Goal: Transaction & Acquisition: Purchase product/service

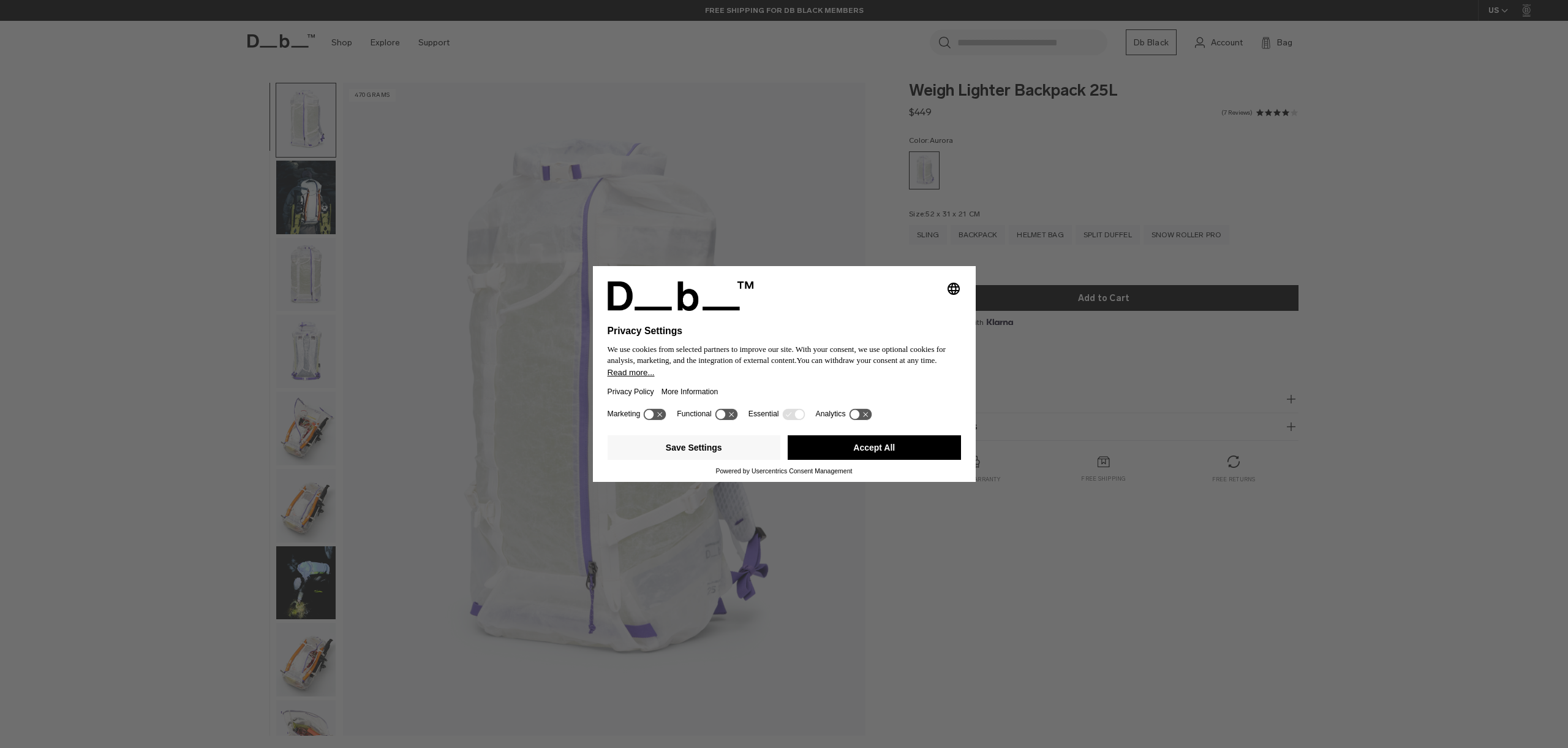
click at [1088, 270] on div "Selecting an option will immediately change the language Privacy Settings We us…" at bounding box center [784, 374] width 1568 height 748
click at [916, 451] on button "Accept All" at bounding box center [875, 447] width 174 height 25
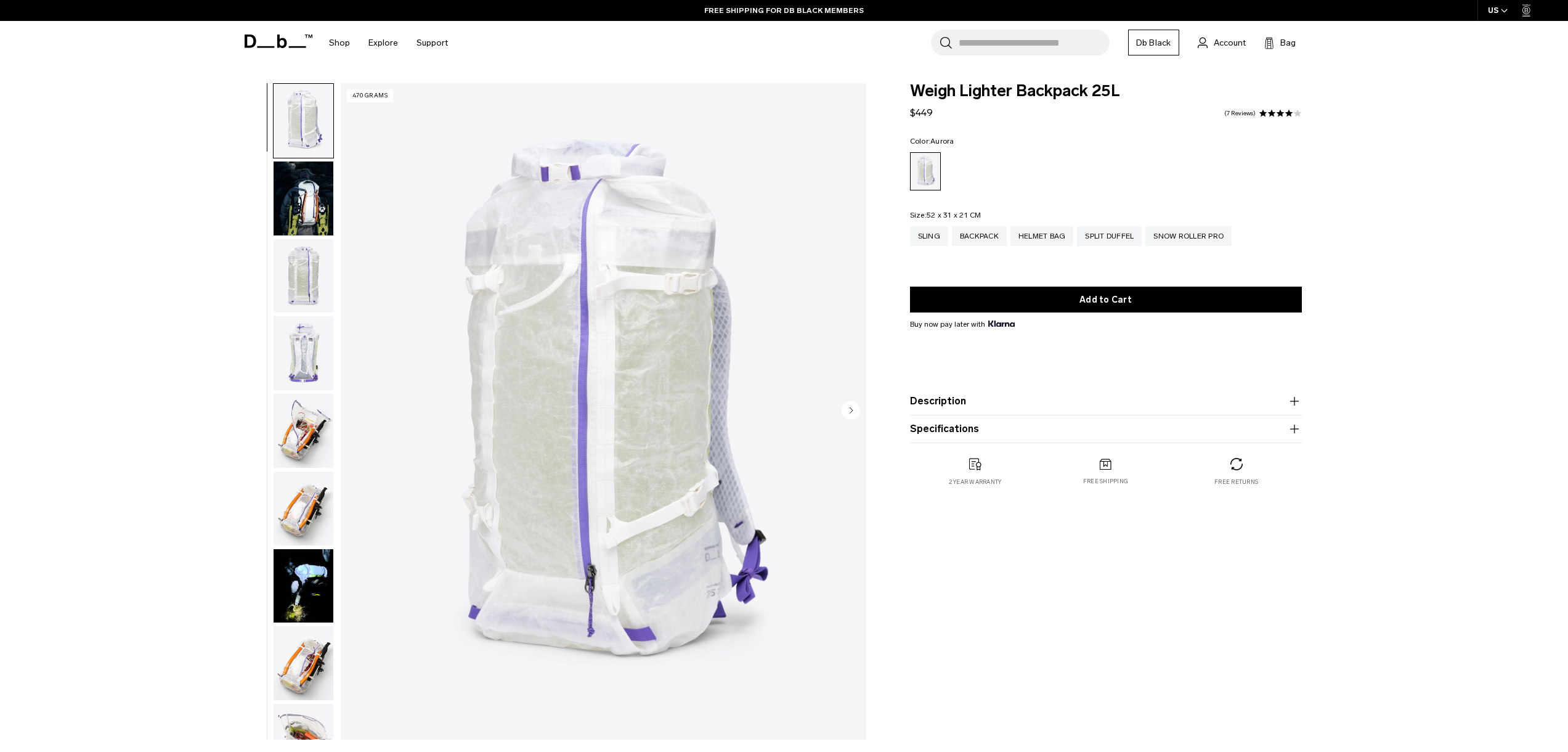
click at [309, 355] on img "button" at bounding box center [303, 353] width 60 height 74
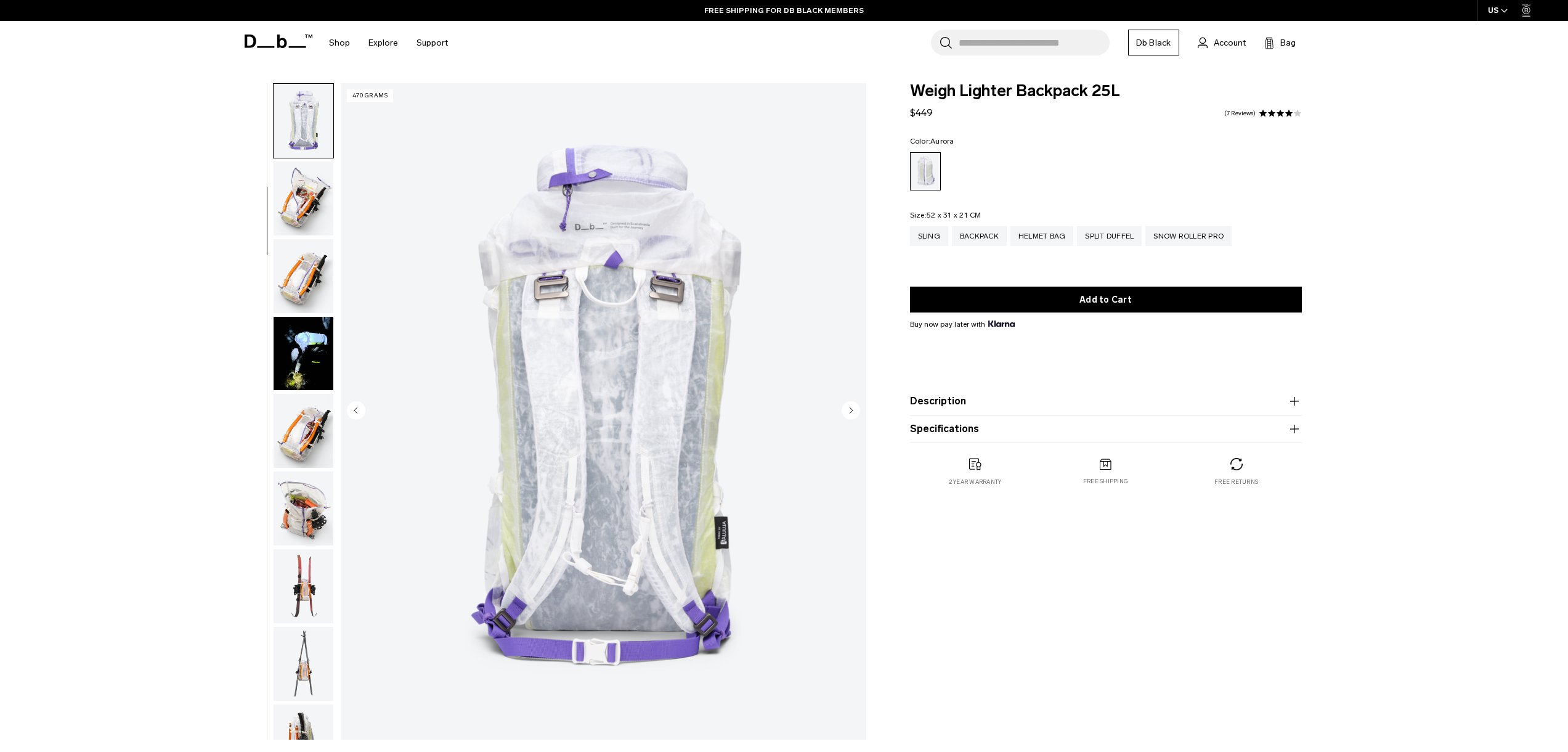
click at [307, 396] on img "button" at bounding box center [303, 431] width 60 height 74
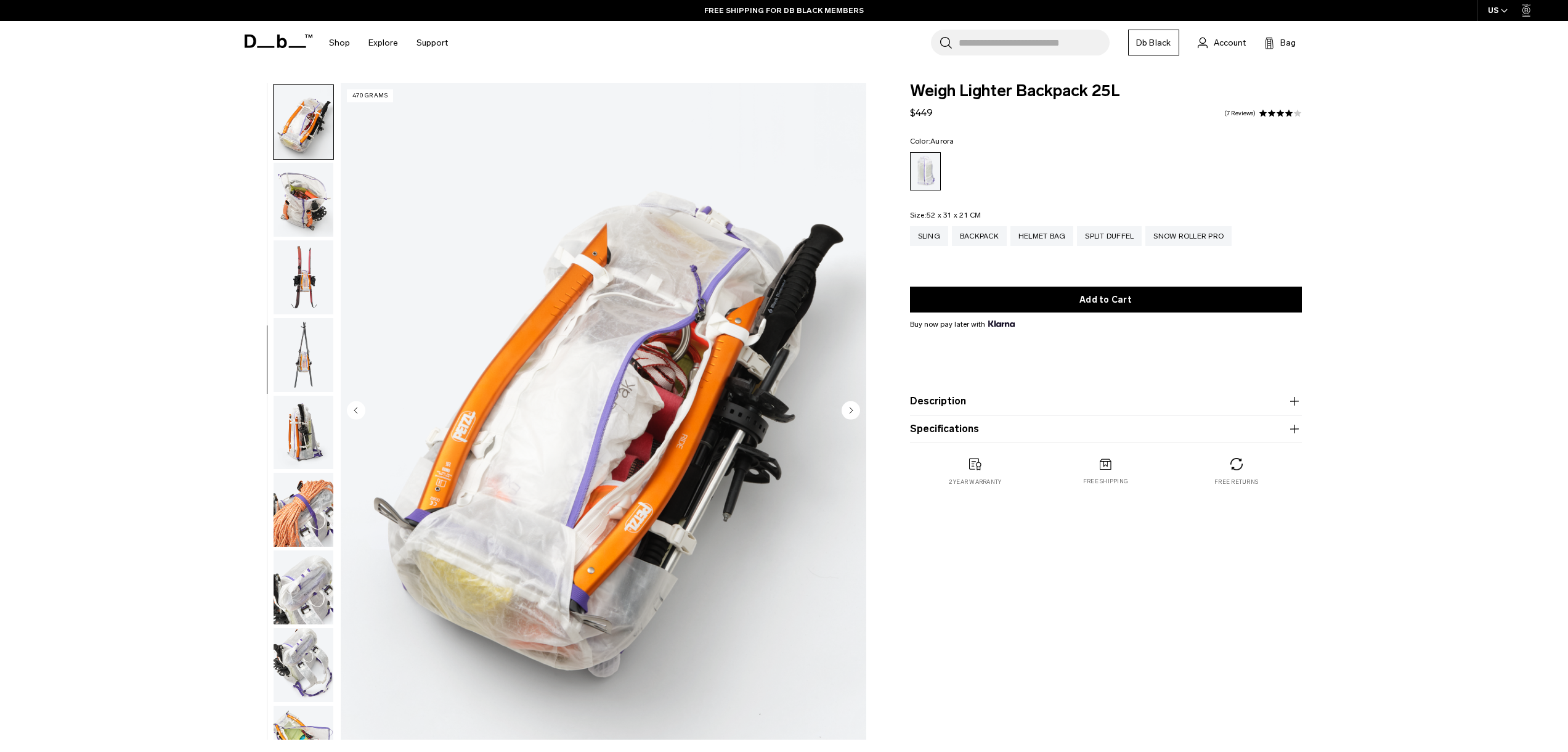
scroll to position [542, 0]
click at [850, 405] on circle "Next slide" at bounding box center [851, 410] width 19 height 18
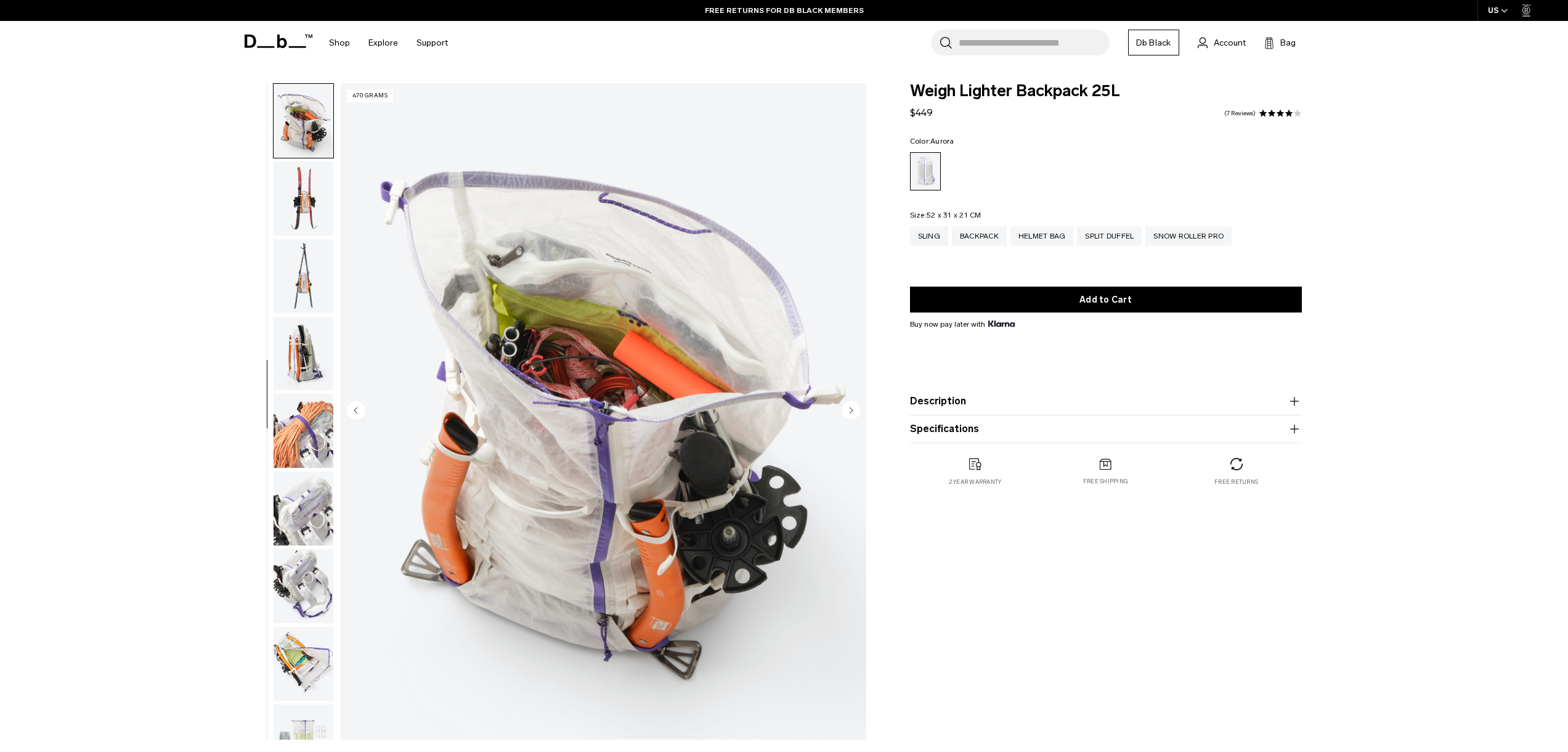
click at [850, 405] on circle "Next slide" at bounding box center [851, 410] width 19 height 18
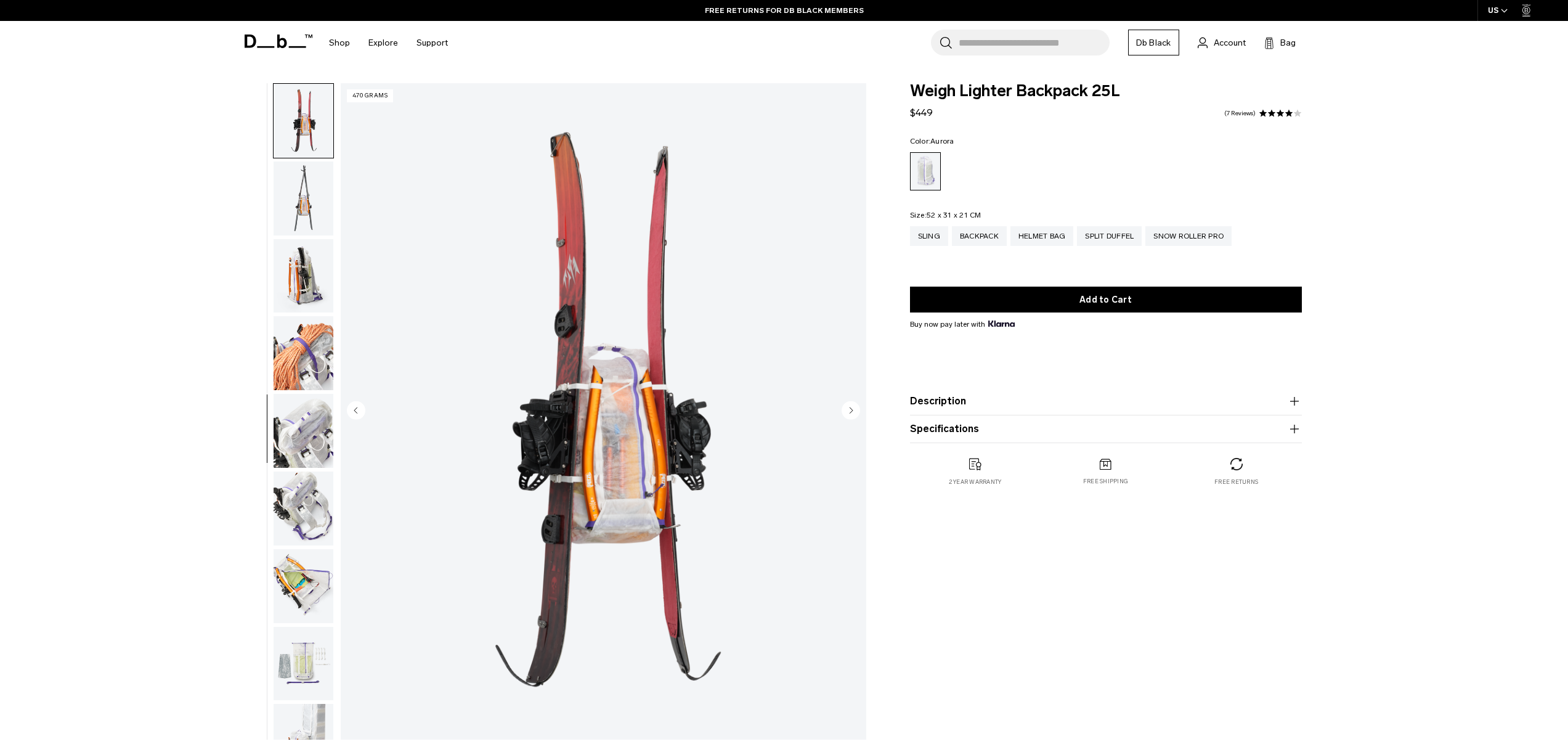
click at [849, 406] on circle "Next slide" at bounding box center [851, 410] width 19 height 18
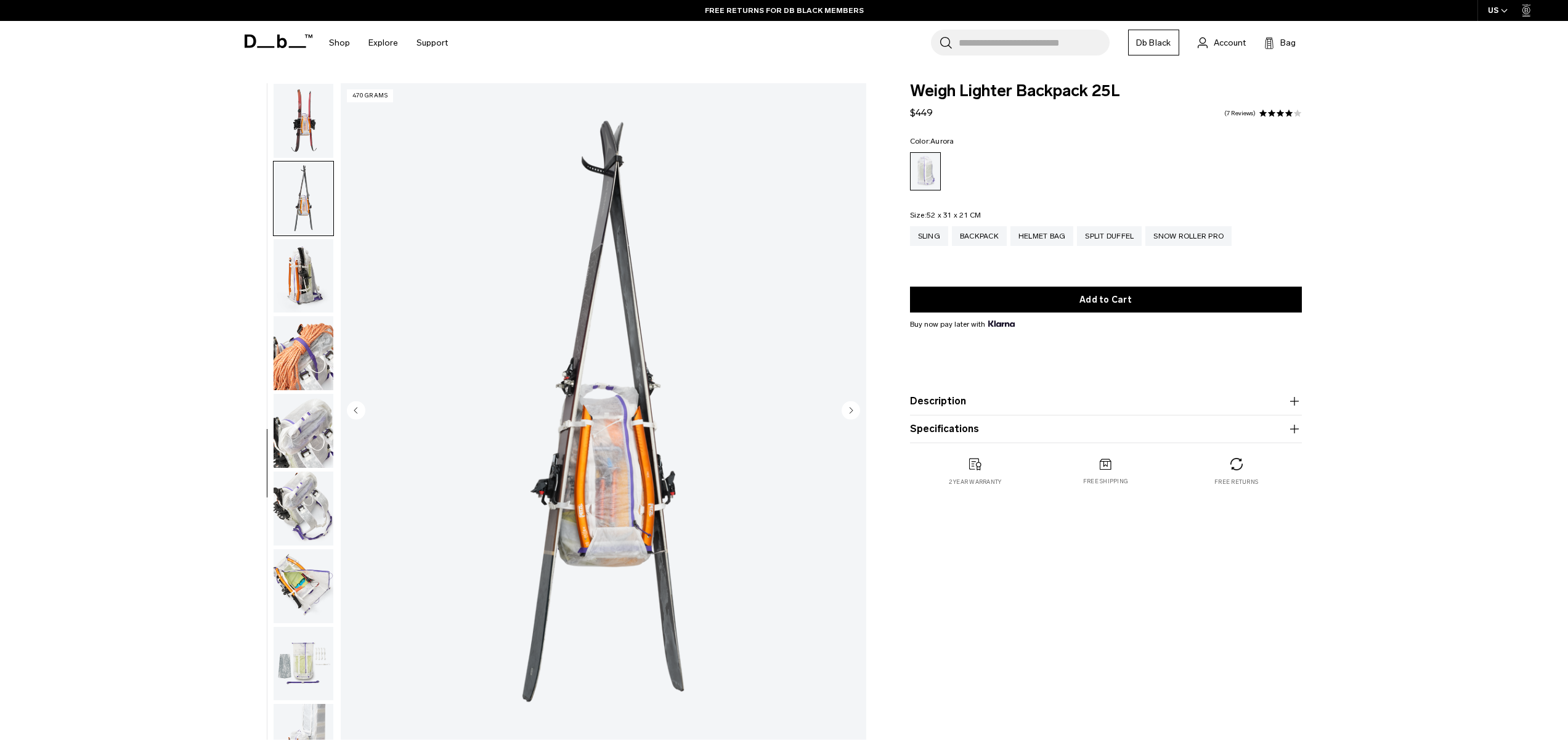
scroll to position [736, 0]
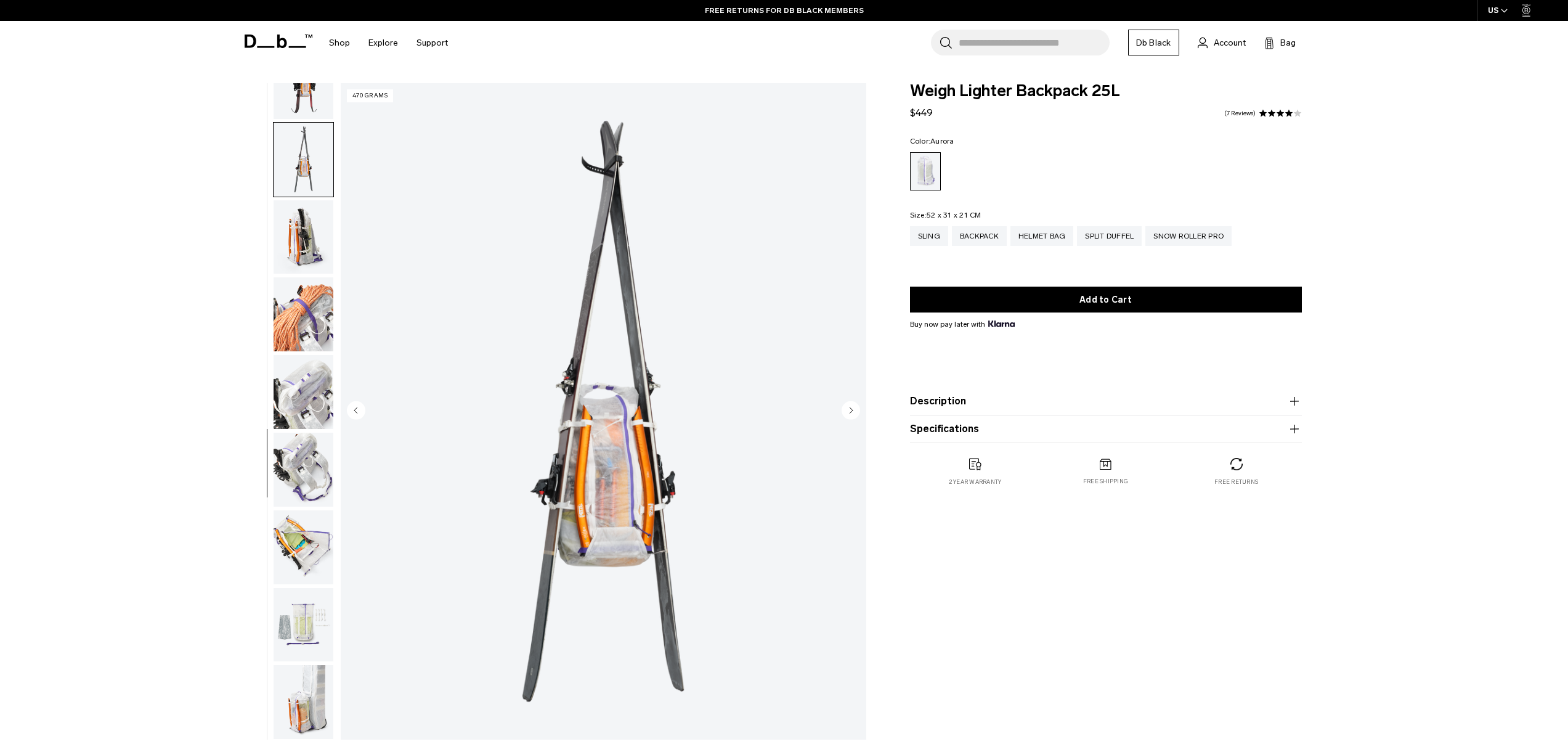
click at [849, 406] on circle "Next slide" at bounding box center [851, 410] width 19 height 18
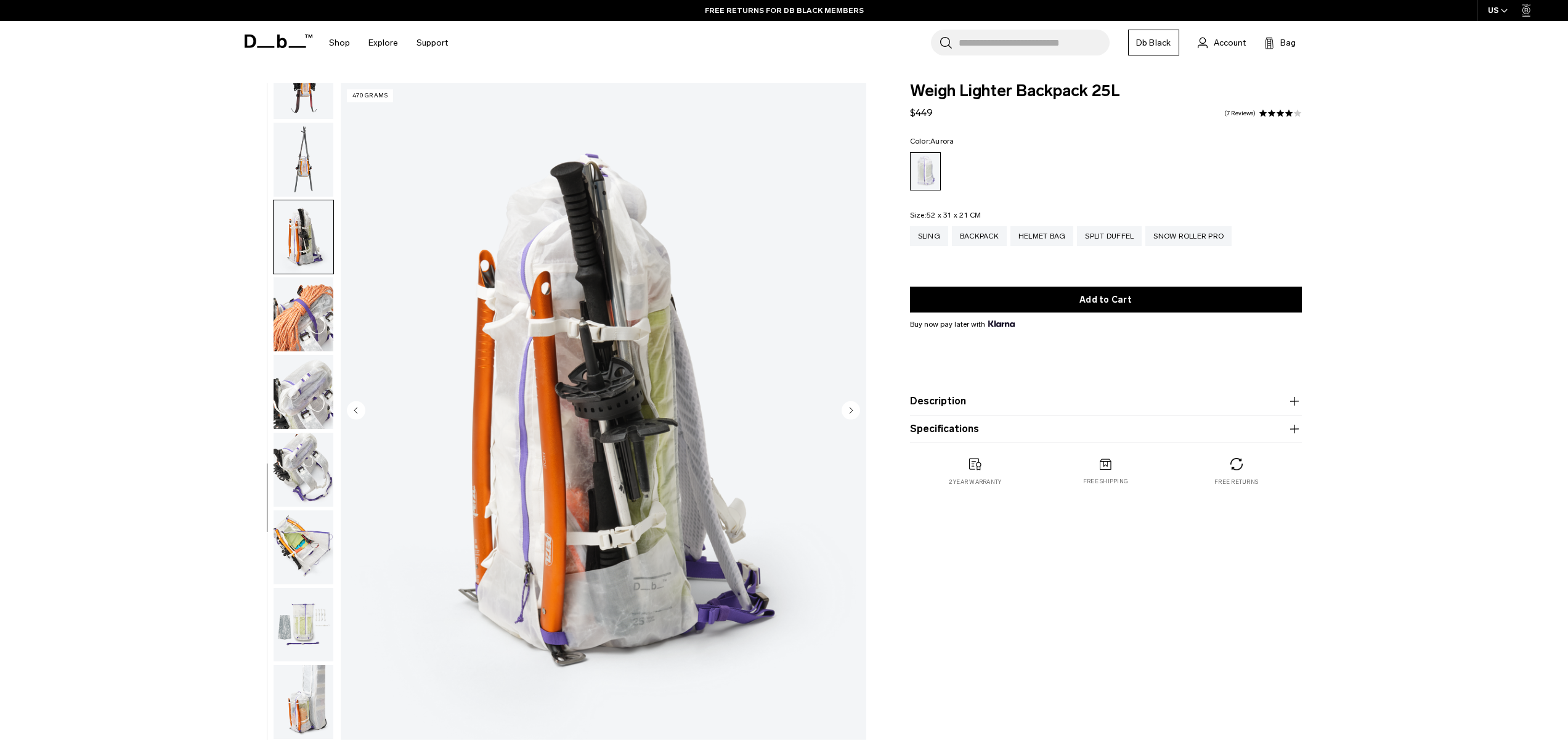
click at [848, 407] on circle "Next slide" at bounding box center [851, 410] width 19 height 18
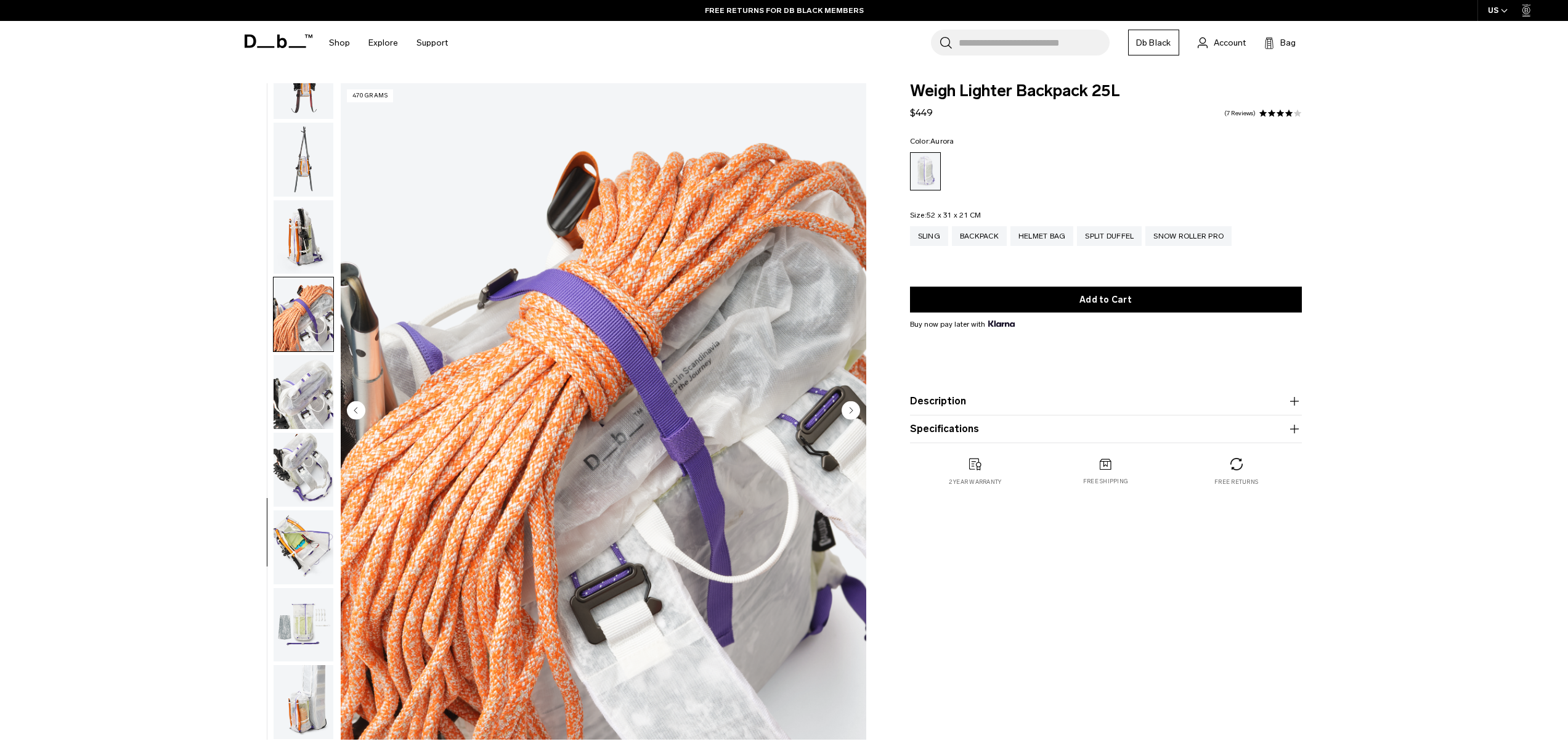
click at [848, 408] on circle "Next slide" at bounding box center [851, 410] width 19 height 18
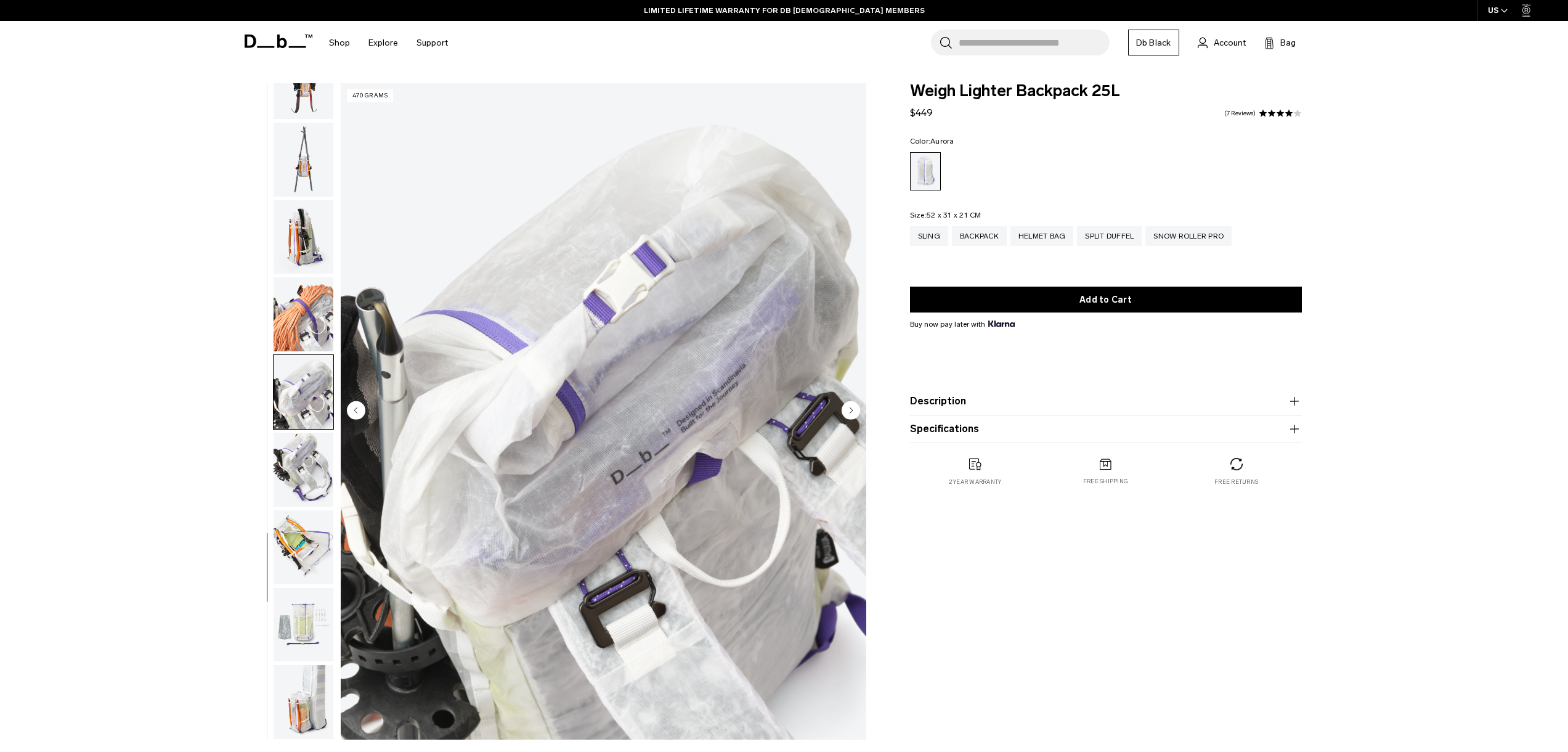
click at [848, 409] on circle "Next slide" at bounding box center [851, 410] width 19 height 18
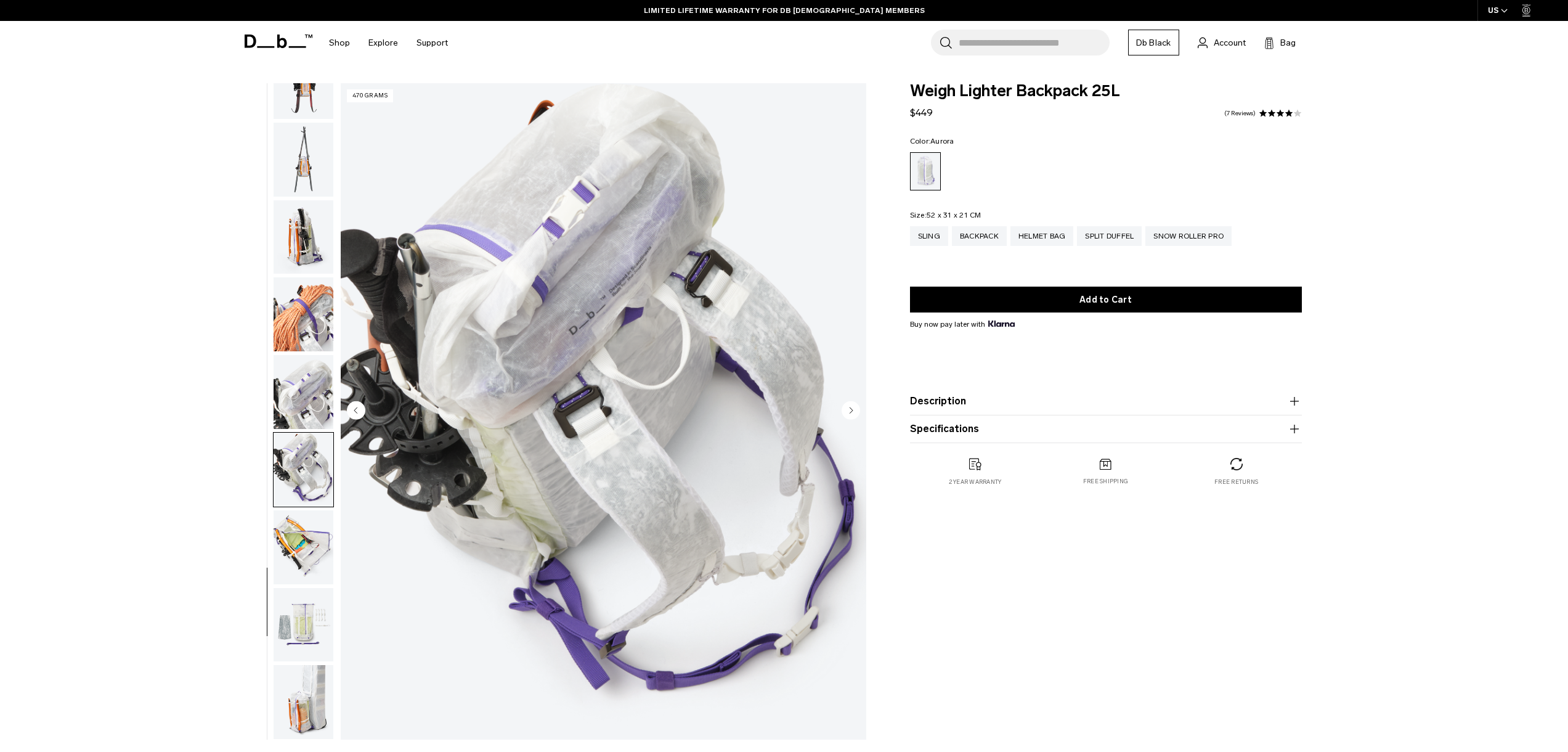
click at [848, 409] on circle "Next slide" at bounding box center [851, 410] width 19 height 18
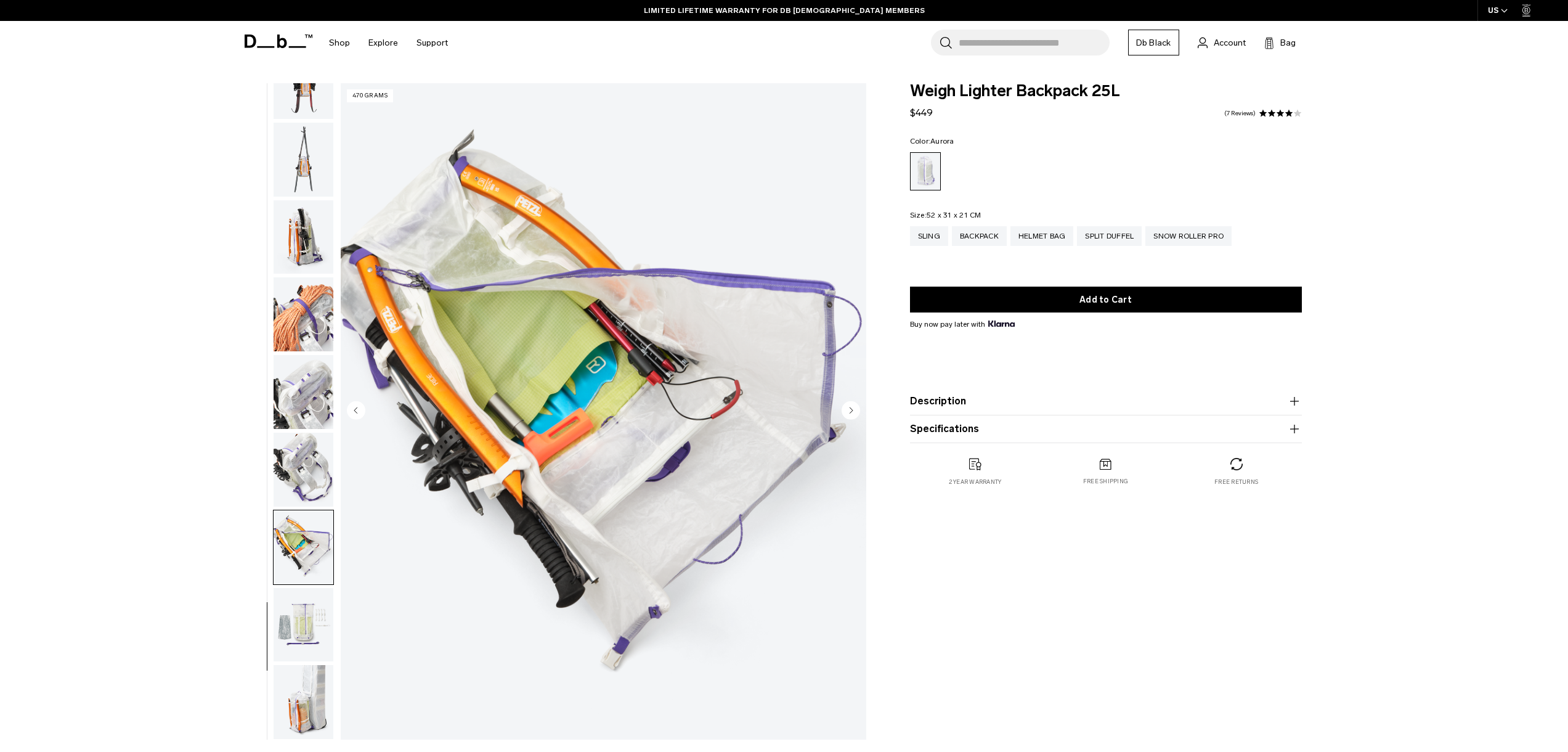
click at [848, 409] on circle "Next slide" at bounding box center [851, 410] width 19 height 18
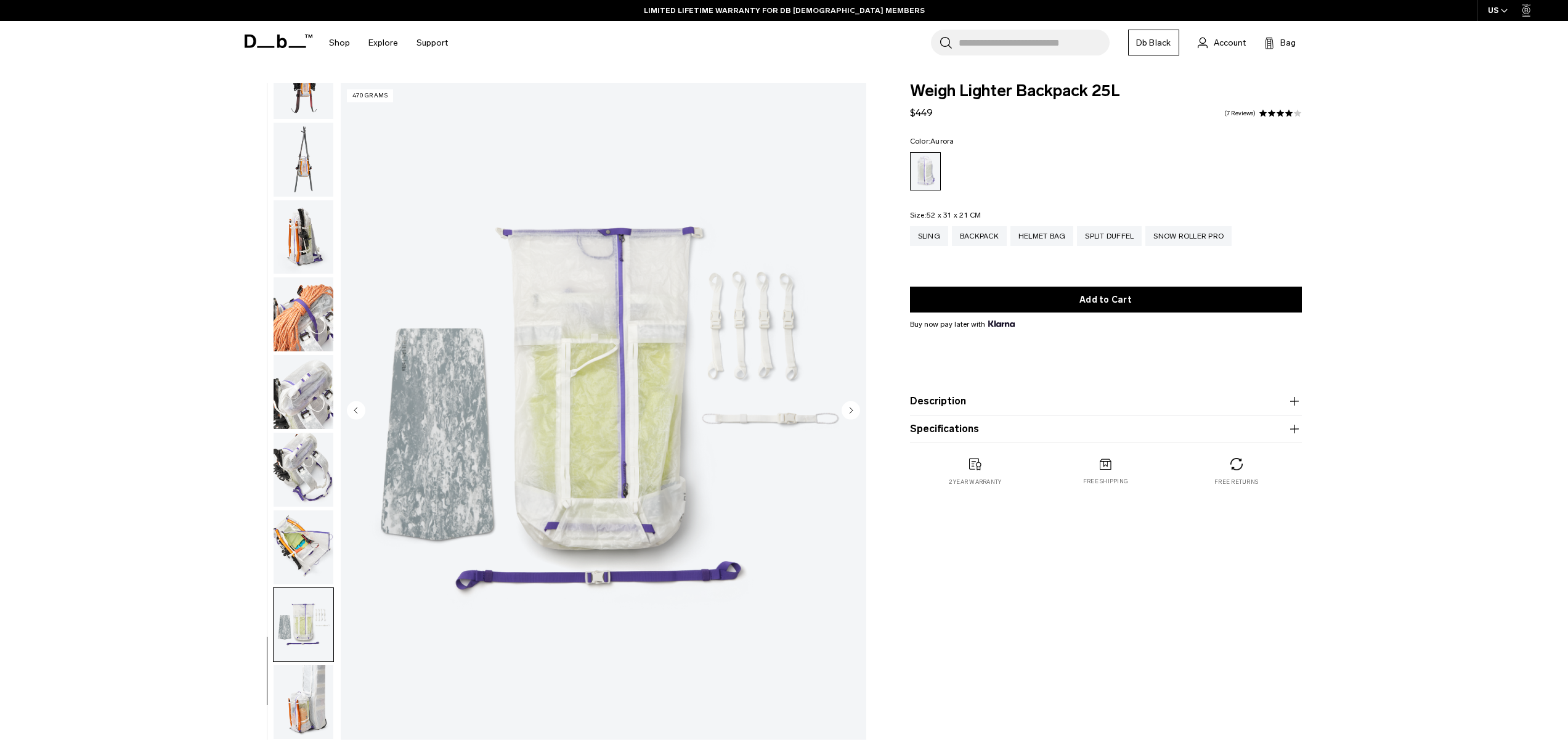
click at [273, 34] on icon at bounding box center [278, 41] width 68 height 14
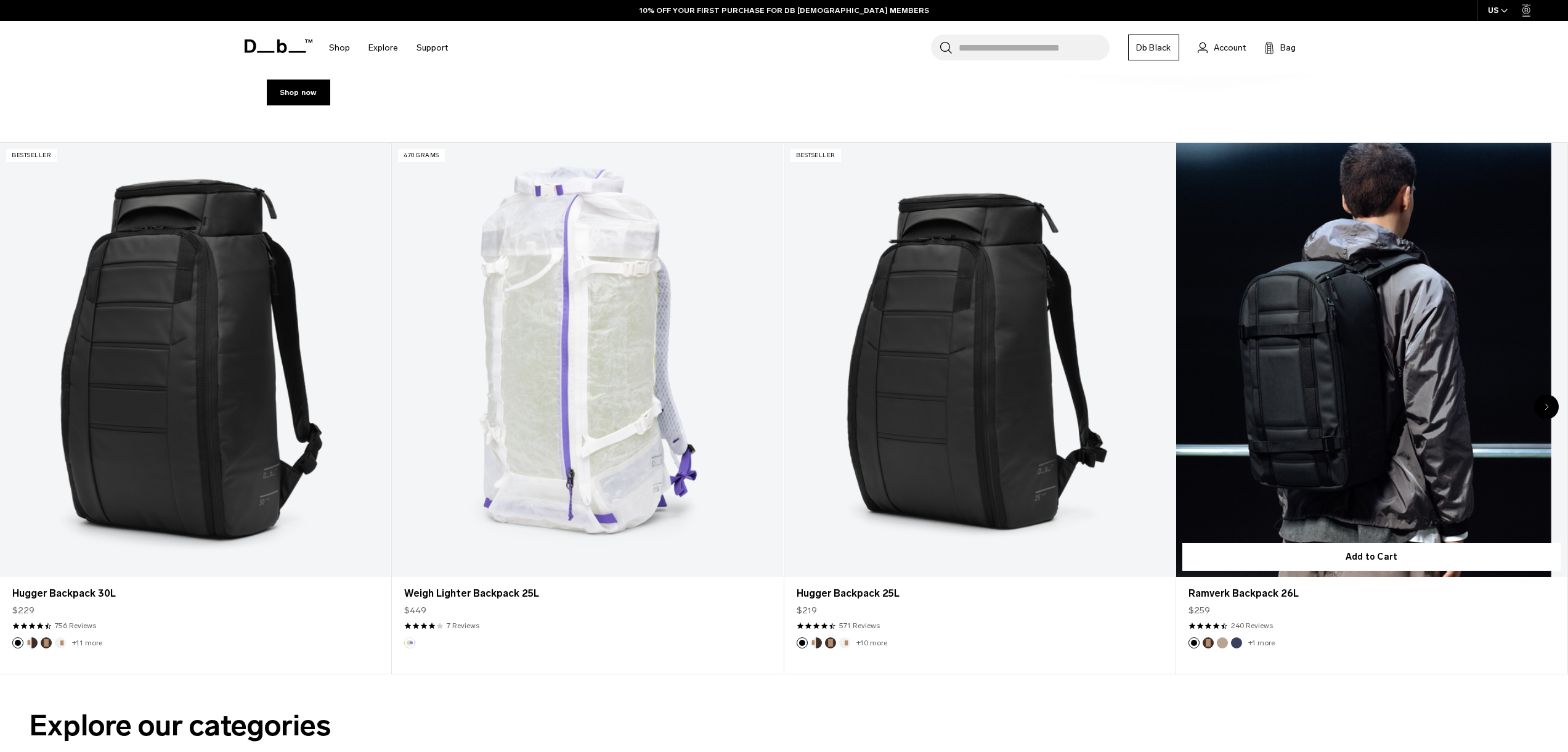
scroll to position [834, 0]
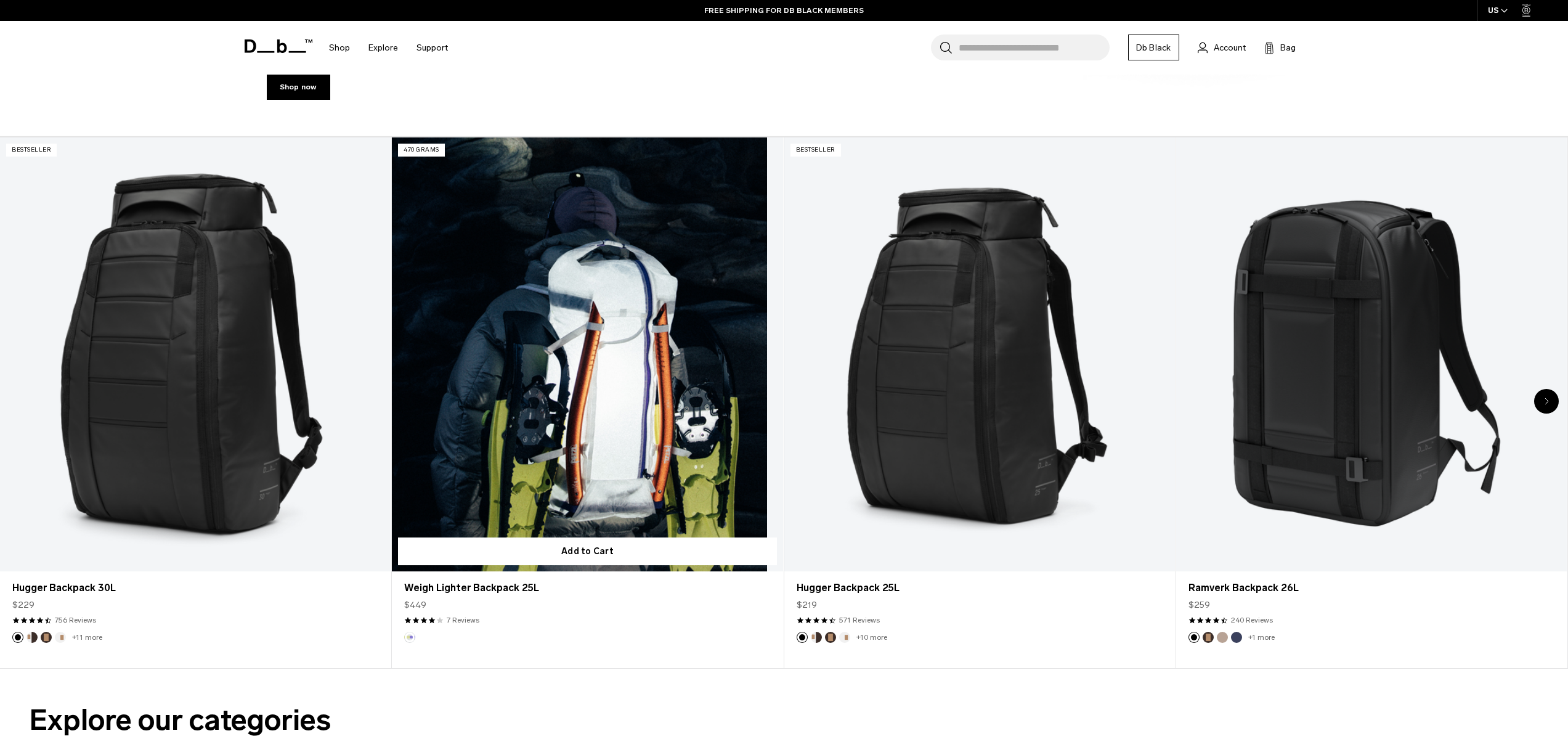
click at [684, 263] on link "Weigh Lighter Backpack 25L" at bounding box center [587, 355] width 390 height 435
